Goal: Information Seeking & Learning: Check status

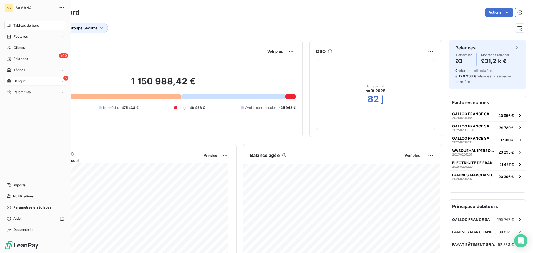
click at [9, 81] on icon at bounding box center [9, 81] width 5 height 4
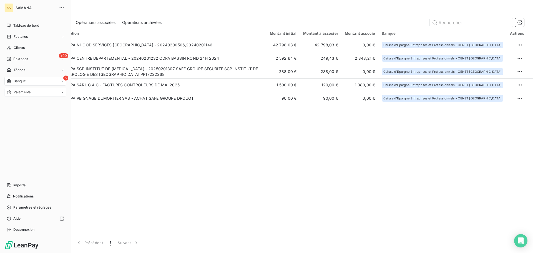
click at [27, 90] on span "Paiements" at bounding box center [22, 92] width 17 height 5
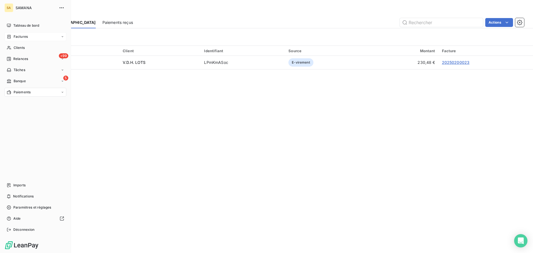
click at [21, 36] on span "Factures" at bounding box center [21, 36] width 14 height 5
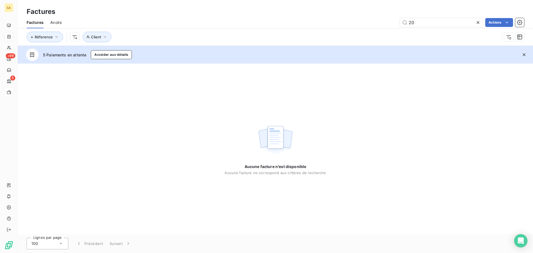
type input "2"
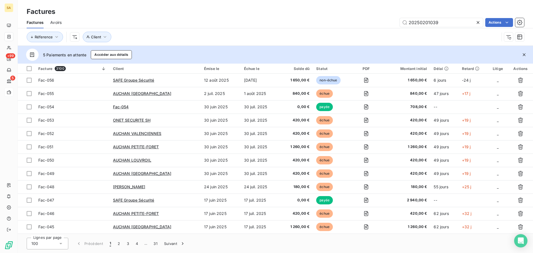
type input "20250201039"
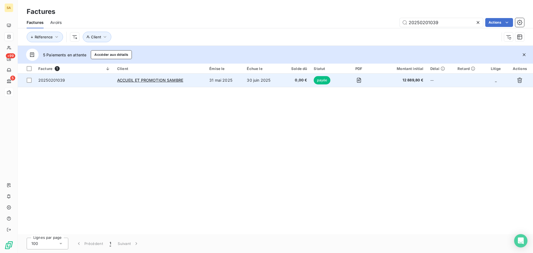
click at [53, 81] on span "20250201039" at bounding box center [51, 80] width 27 height 5
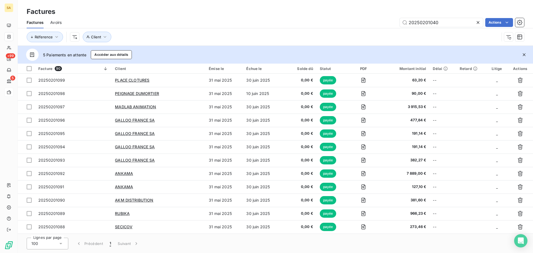
type input "20250201040"
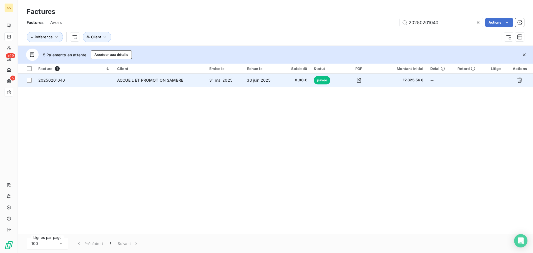
click at [63, 84] on td "20250201040" at bounding box center [74, 80] width 79 height 13
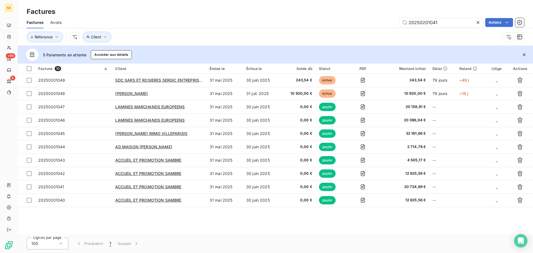
type input "20250201041"
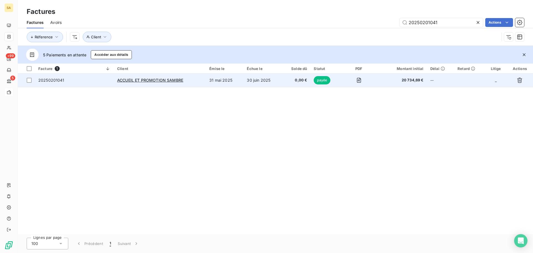
click at [66, 79] on span "20250201041" at bounding box center [74, 80] width 72 height 6
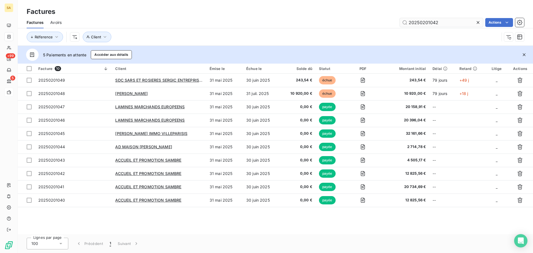
type input "20250201042"
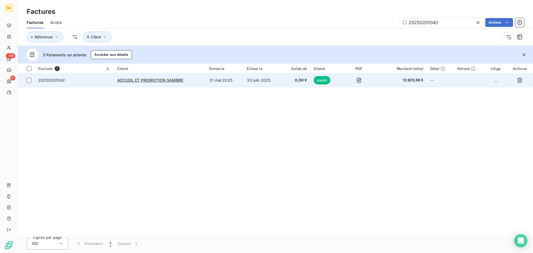
click at [62, 81] on span "20250201042" at bounding box center [51, 80] width 27 height 5
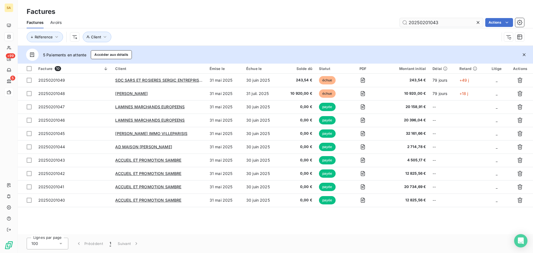
type input "20250201043"
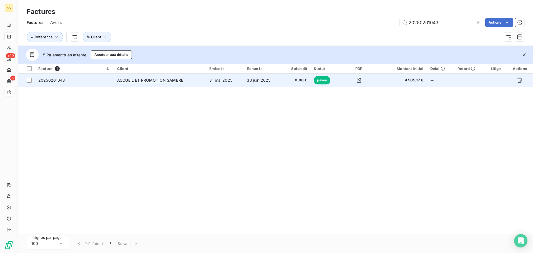
click at [69, 79] on span "20250201043" at bounding box center [74, 80] width 72 height 6
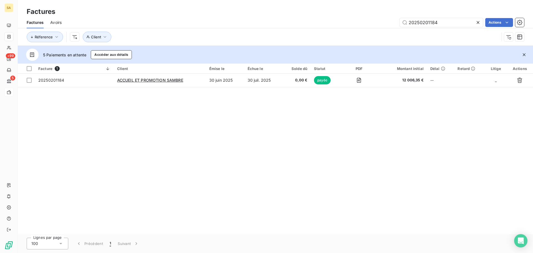
type input "20250201184"
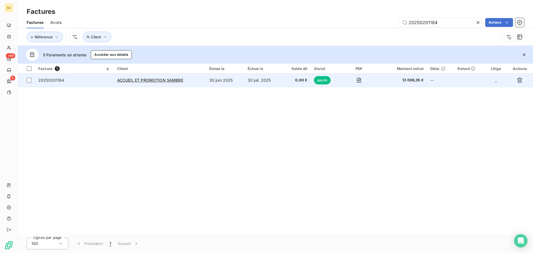
click at [55, 81] on span "20250201184" at bounding box center [51, 80] width 26 height 5
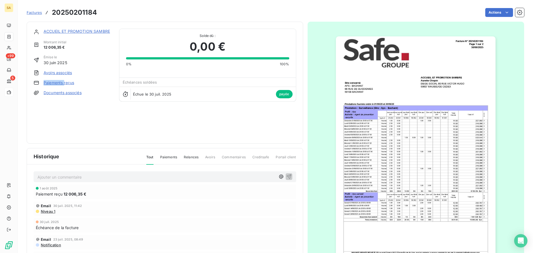
click at [55, 81] on link "Paiements reçus" at bounding box center [59, 83] width 31 height 6
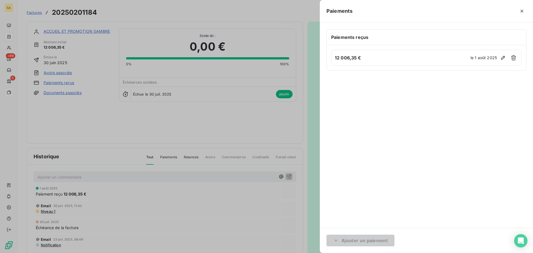
click at [181, 134] on div at bounding box center [266, 126] width 533 height 253
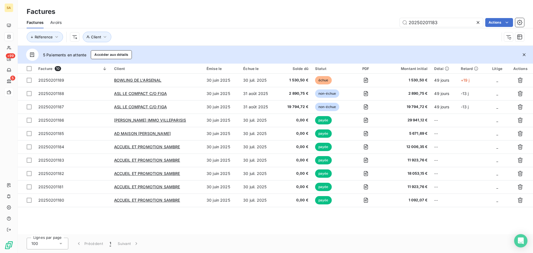
type input "20250201183"
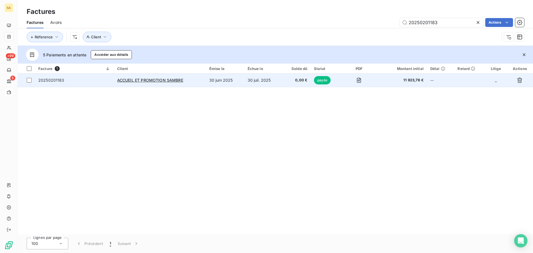
click at [58, 80] on span "20250201183" at bounding box center [51, 80] width 26 height 5
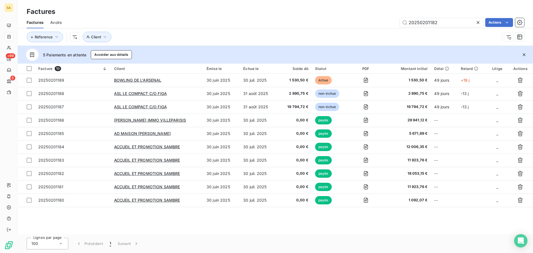
type input "20250201182"
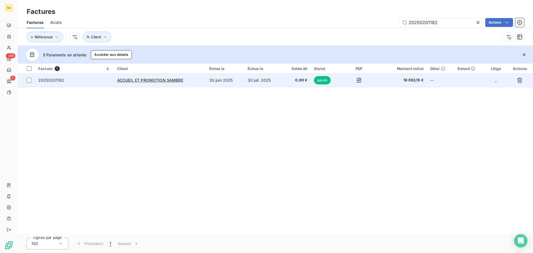
click at [50, 81] on span "20250201182" at bounding box center [51, 80] width 26 height 5
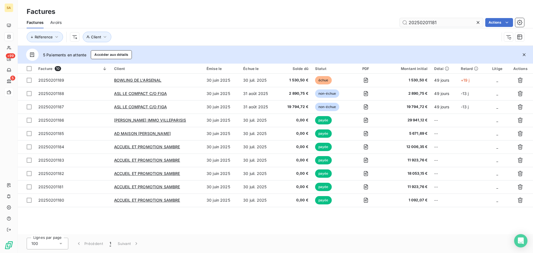
type input "20250201181"
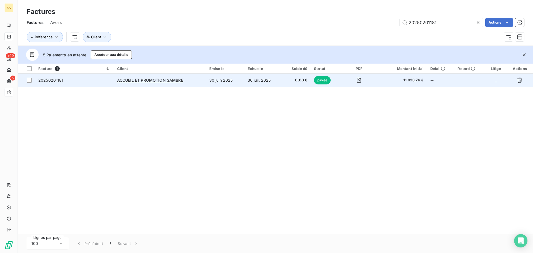
click at [51, 84] on td "20250201181" at bounding box center [74, 80] width 79 height 13
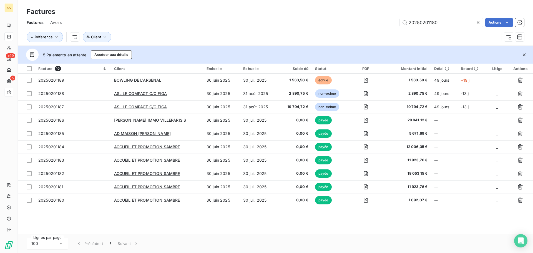
type input "20250201180"
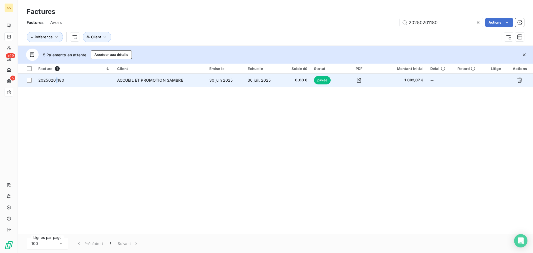
click at [56, 82] on div "20250201180" at bounding box center [51, 80] width 26 height 6
